Goal: Information Seeking & Learning: Learn about a topic

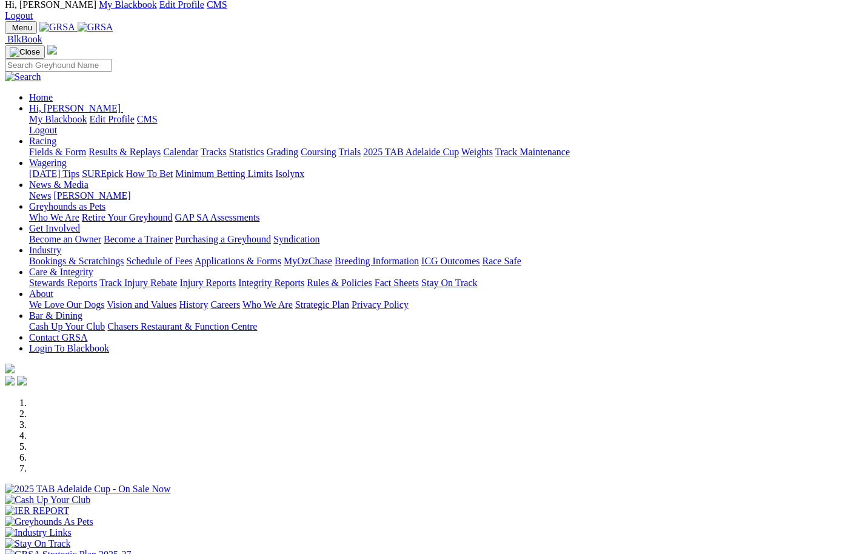
scroll to position [182, 0]
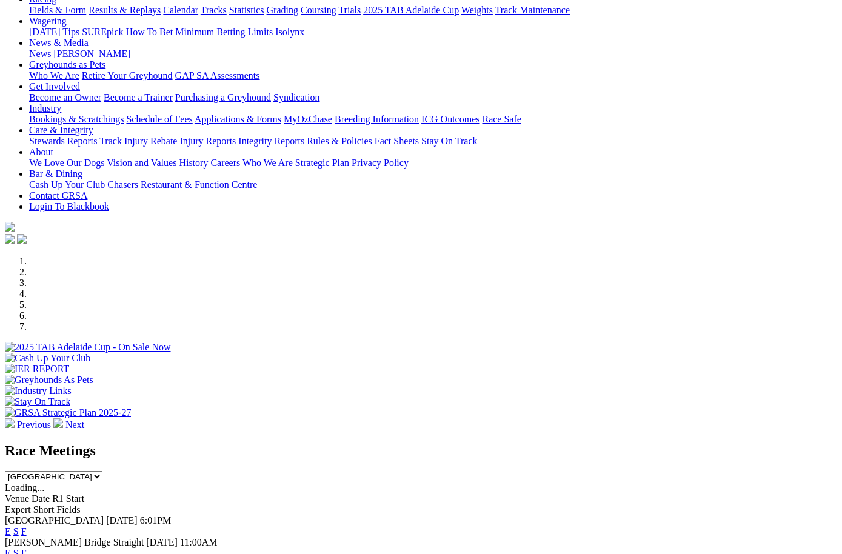
click at [11, 548] on link "E" at bounding box center [8, 553] width 6 height 10
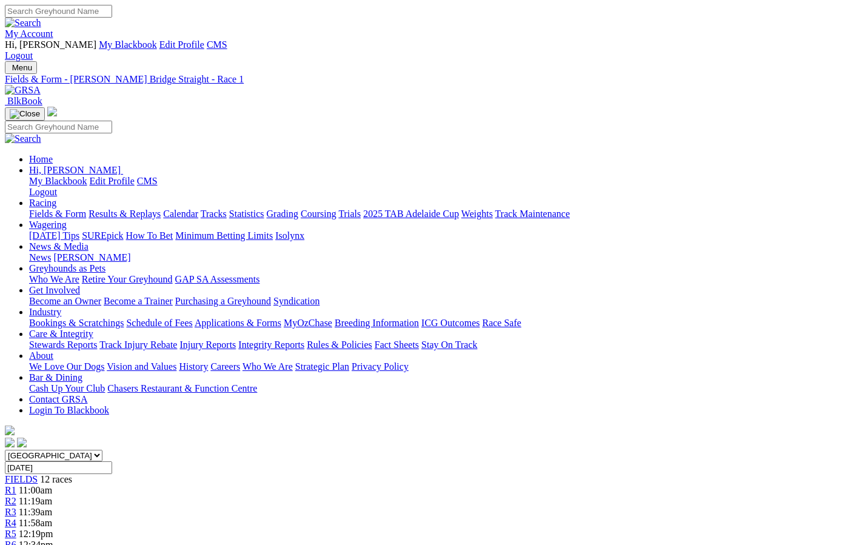
click at [16, 496] on span "R2" at bounding box center [11, 501] width 12 height 10
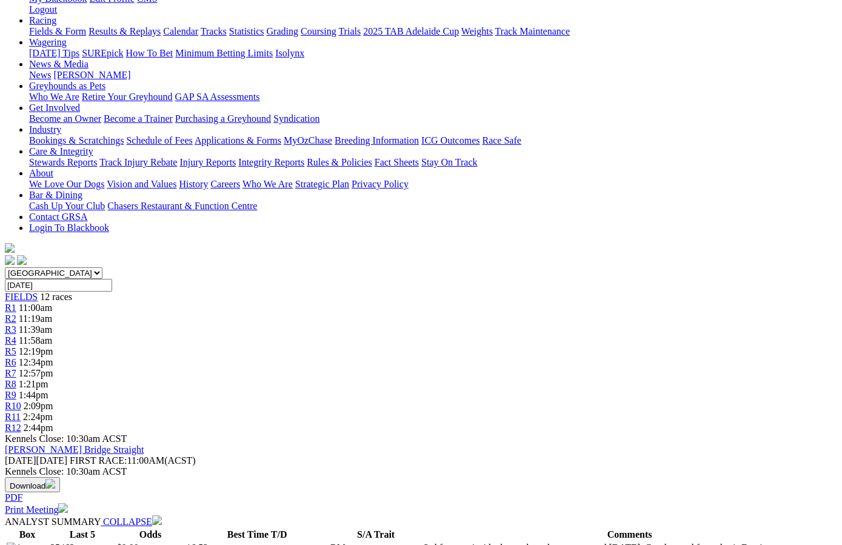
scroll to position [182, 0]
click at [52, 303] on span "11:00am" at bounding box center [35, 308] width 33 height 10
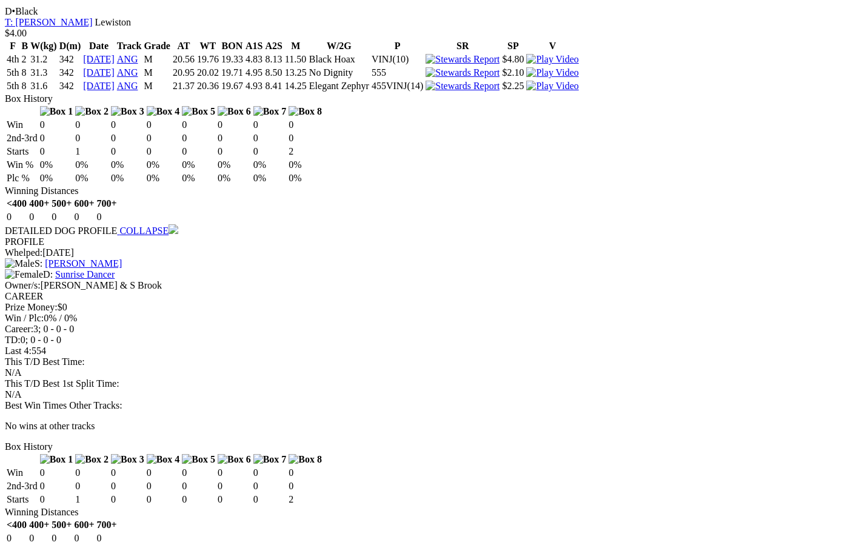
scroll to position [1333, 0]
